Goal: Use online tool/utility: Utilize a website feature to perform a specific function

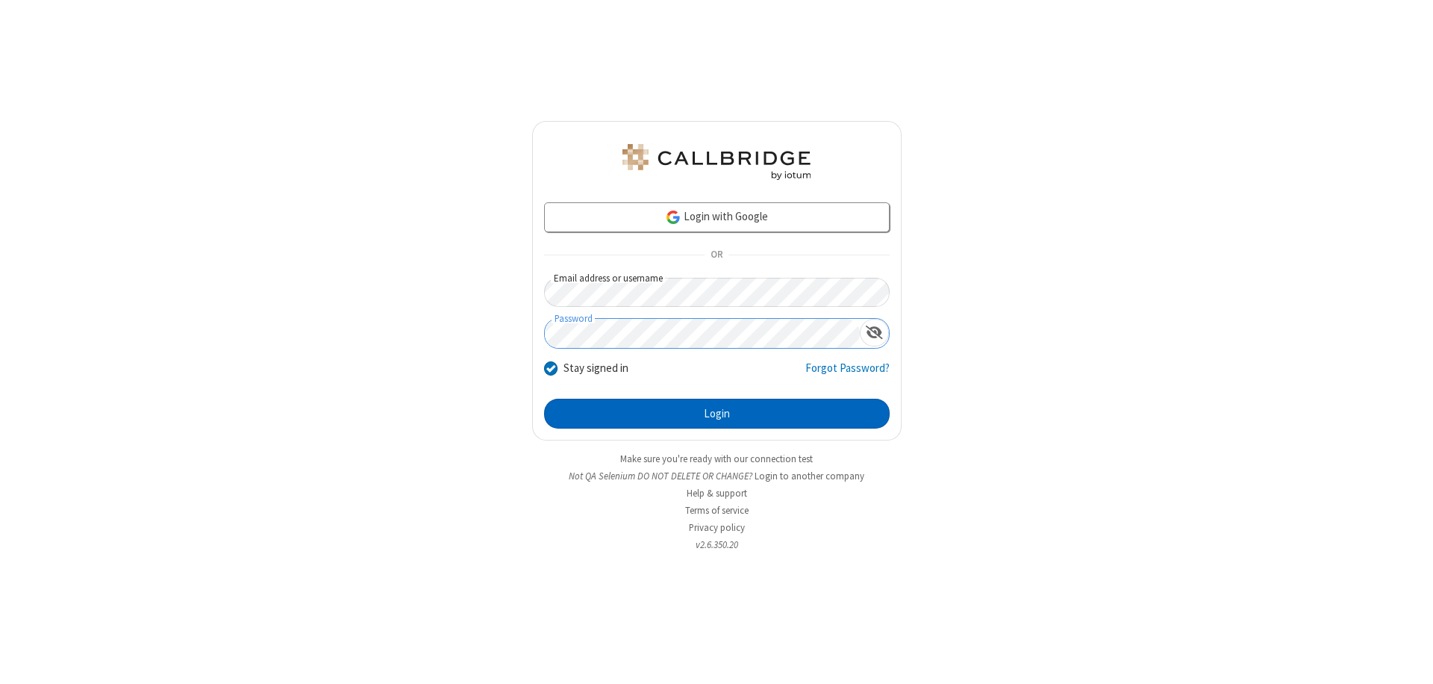
click at [716, 413] on button "Login" at bounding box center [716, 413] width 345 height 30
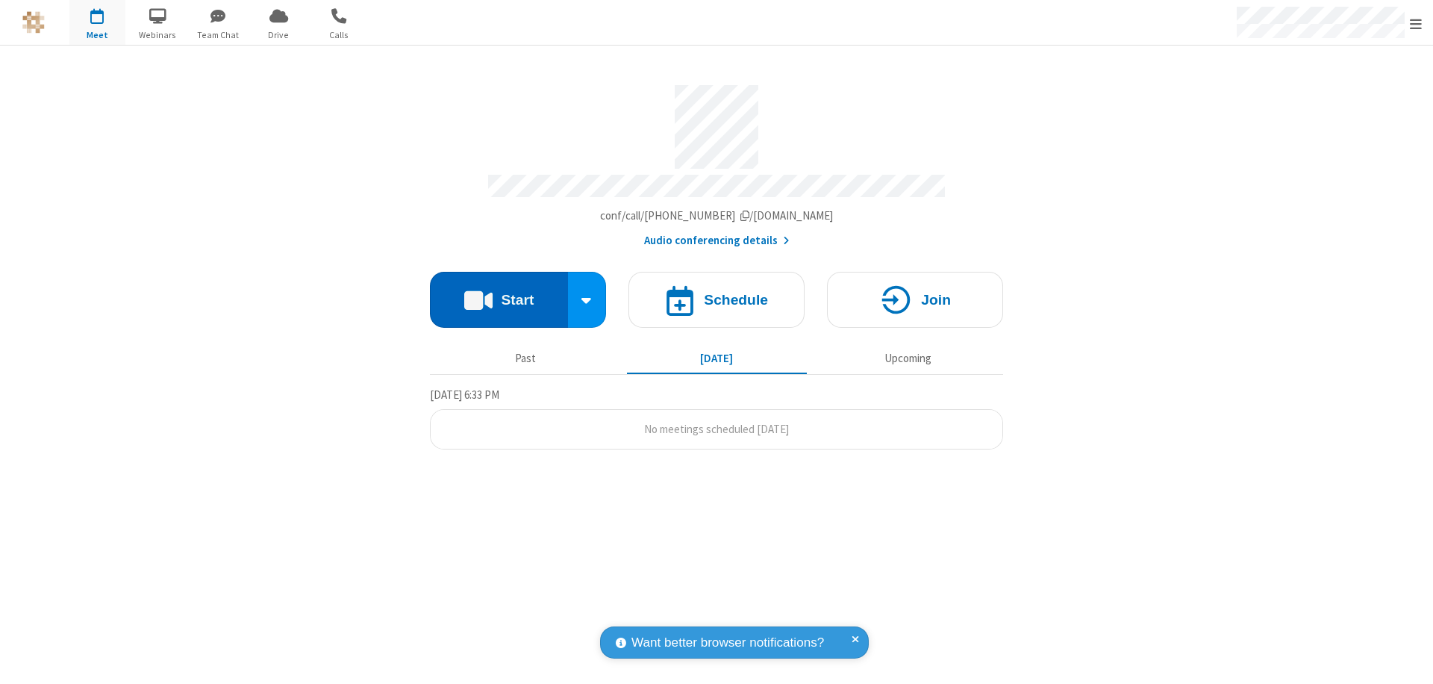
click at [498, 293] on button "Start" at bounding box center [499, 300] width 138 height 56
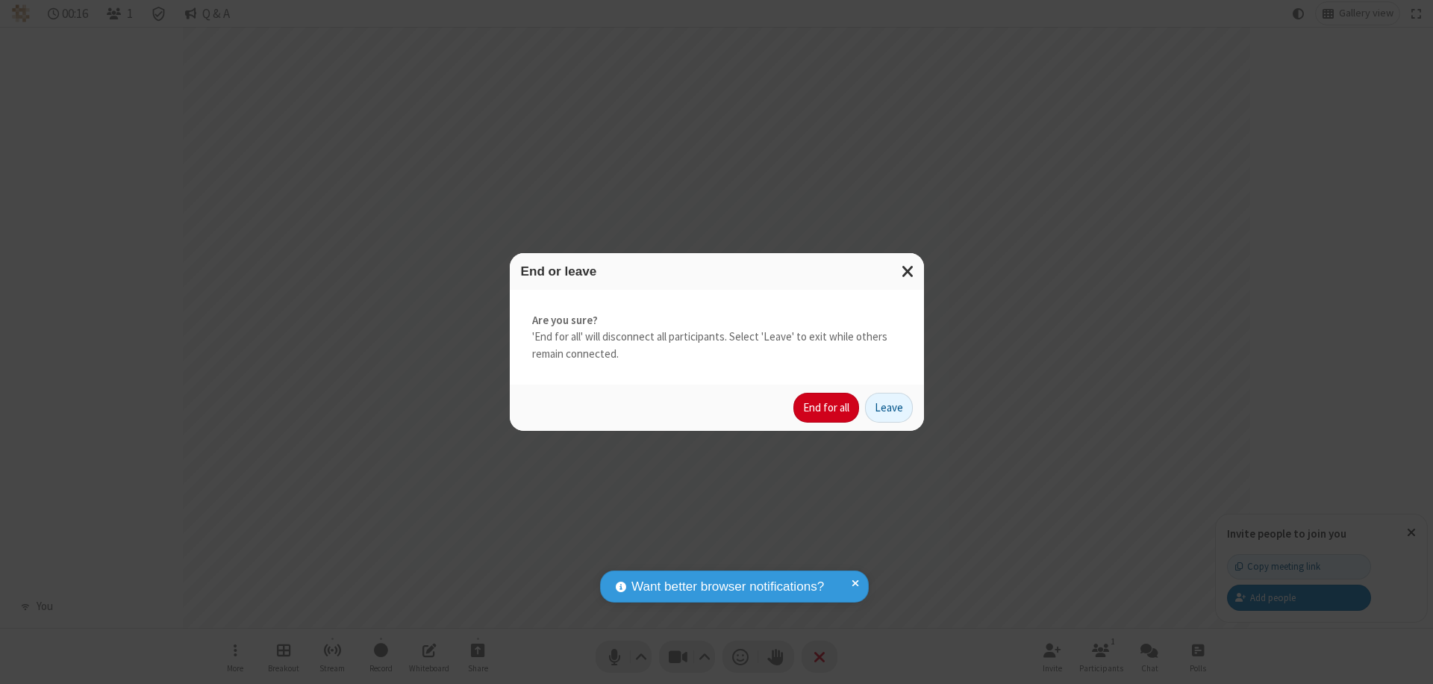
click at [827, 407] on button "End for all" at bounding box center [826, 407] width 66 height 30
